Goal: Information Seeking & Learning: Learn about a topic

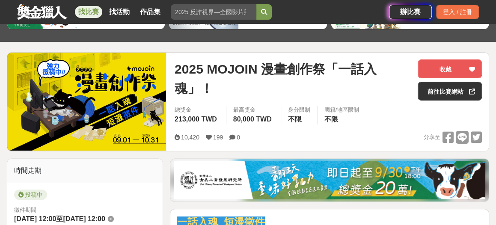
scroll to position [34, 0]
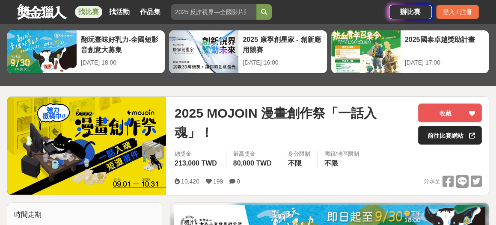
click at [452, 136] on link "前往比賽網站" at bounding box center [450, 135] width 64 height 19
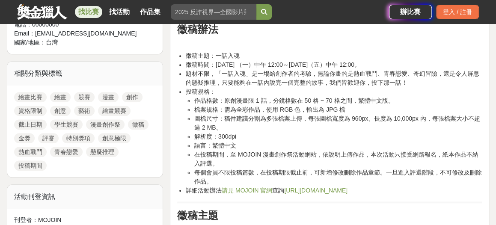
scroll to position [377, 0]
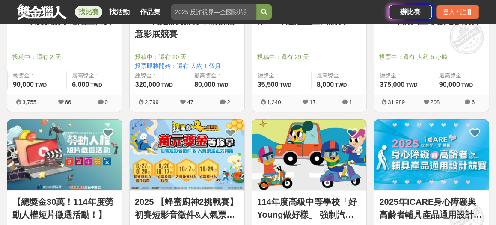
scroll to position [2088, 0]
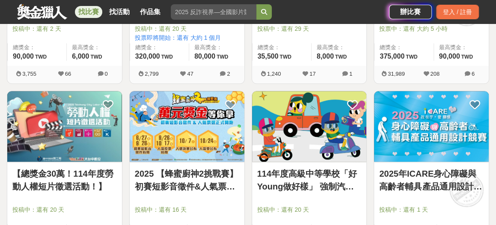
click at [314, 171] on link "114年度高級中等學校「好Young做好樣」 強制汽車責任保險宣導短片徵選活動" at bounding box center [309, 180] width 104 height 26
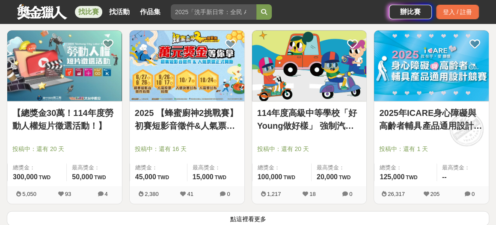
scroll to position [2157, 0]
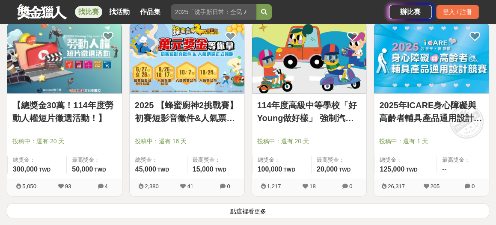
click at [243, 209] on button "點這裡看更多" at bounding box center [248, 210] width 482 height 15
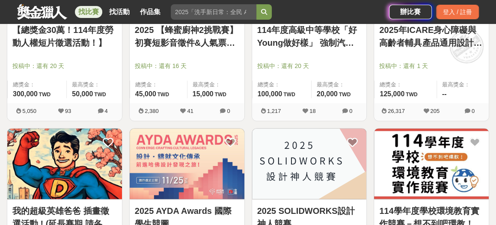
scroll to position [2294, 0]
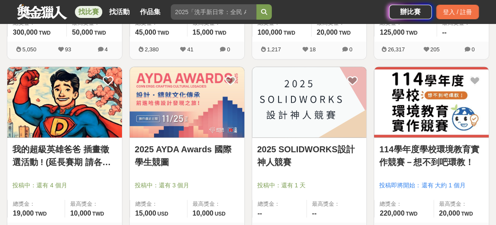
click at [86, 146] on link "我的超級英雄爸爸 插畫徵選活動 ! (延長賽期 請各位踴躍參與)" at bounding box center [64, 156] width 104 height 26
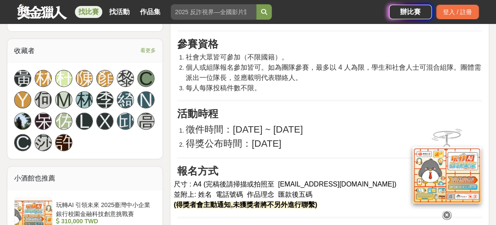
scroll to position [548, 0]
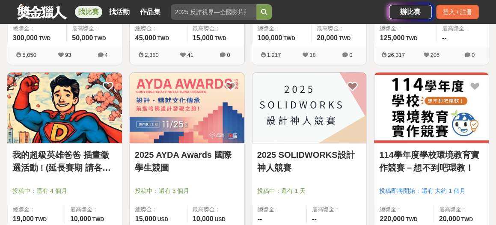
scroll to position [2294, 0]
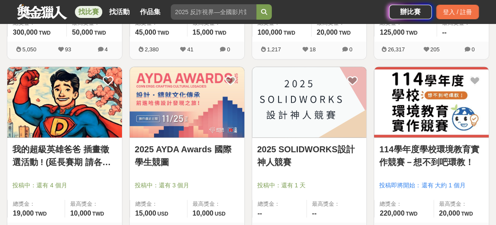
click at [214, 147] on link "2025 AYDA Awards 國際學生競圖" at bounding box center [187, 156] width 104 height 26
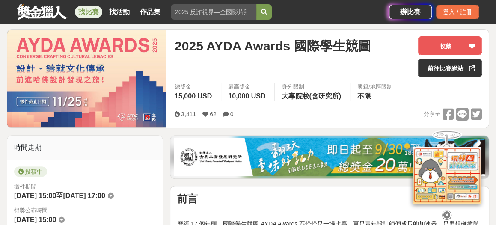
scroll to position [103, 0]
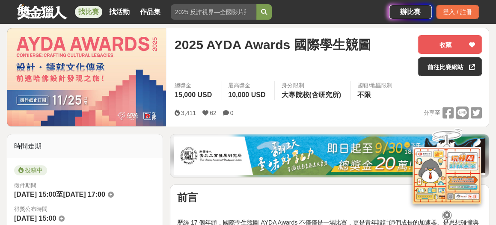
click at [280, 92] on div "身分限制 大專院校(含研究所)" at bounding box center [312, 90] width 76 height 19
click at [323, 99] on div "總獎金 15,000 USD 最高獎金 10,000 USD 身分限制 大專院校(含研究所) 國籍/地區限制 不限" at bounding box center [328, 93] width 321 height 24
click at [322, 100] on div "總獎金 15,000 USD 最高獎金 10,000 USD 身分限制 大專院校(含研究所) 國籍/地區限制 不限" at bounding box center [328, 93] width 321 height 24
click at [323, 100] on div "總獎金 15,000 USD 最高獎金 10,000 USD 身分限制 大專院校(含研究所) 國籍/地區限制 不限" at bounding box center [328, 93] width 321 height 24
click at [325, 98] on div "身分限制 大專院校(含研究所)" at bounding box center [312, 90] width 76 height 19
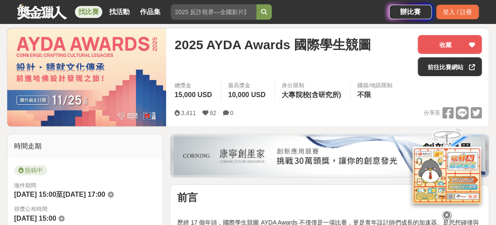
click at [325, 98] on div "身分限制 大專院校(含研究所)" at bounding box center [312, 90] width 76 height 19
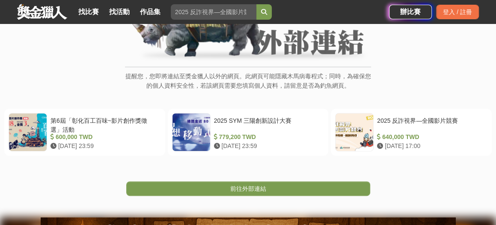
scroll to position [103, 0]
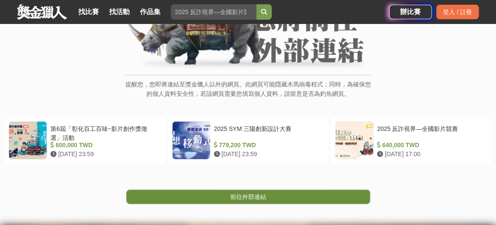
click at [332, 196] on link "前往外部連結" at bounding box center [248, 197] width 244 height 15
